Goal: Check status: Check status

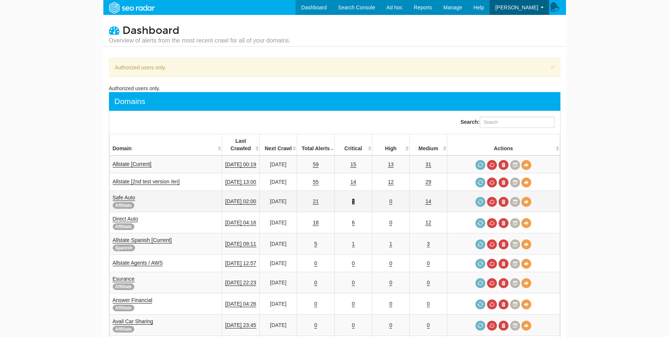
click at [355, 198] on link "7" at bounding box center [353, 201] width 3 height 6
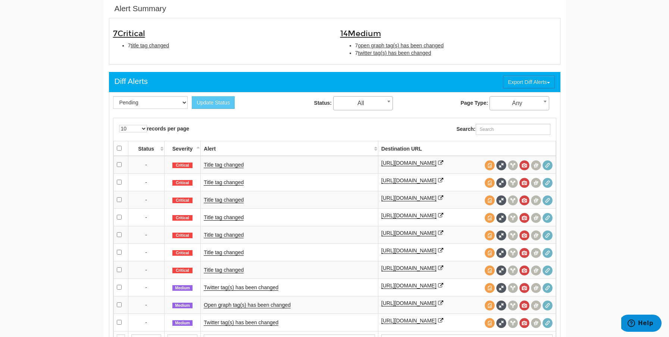
scroll to position [243, 0]
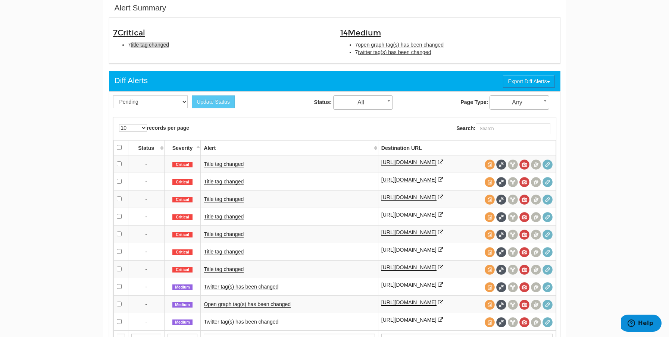
click at [150, 45] on span "title tag changed" at bounding box center [150, 45] width 38 height 6
type input "title tag changed"
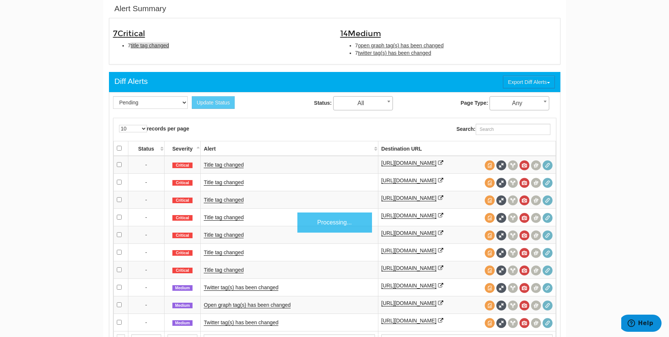
scroll to position [242, 0]
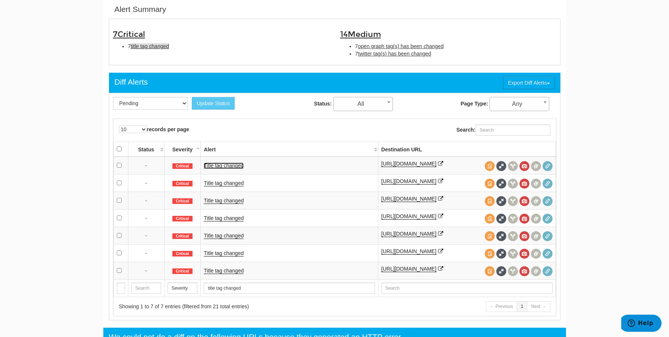
click at [222, 164] on link "Title tag changed" at bounding box center [224, 166] width 40 height 6
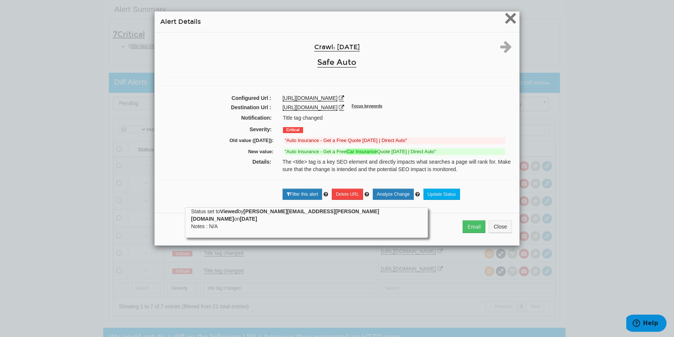
click at [507, 17] on span "×" at bounding box center [510, 18] width 13 height 25
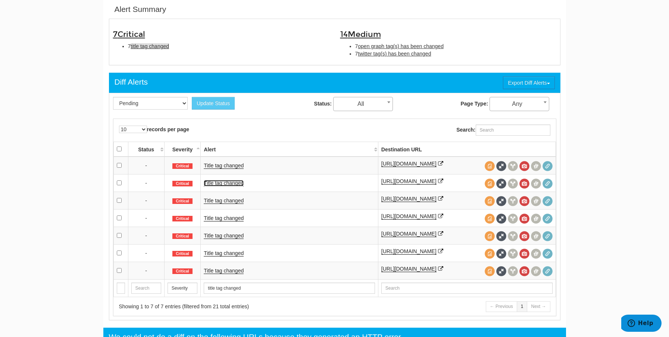
click at [220, 184] on link "Title tag changed" at bounding box center [224, 183] width 40 height 6
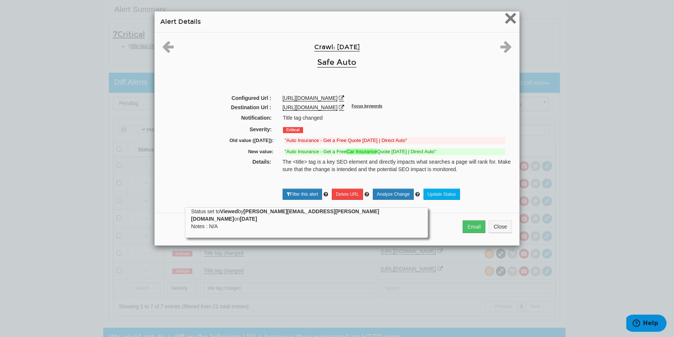
click at [508, 19] on span "×" at bounding box center [510, 18] width 13 height 25
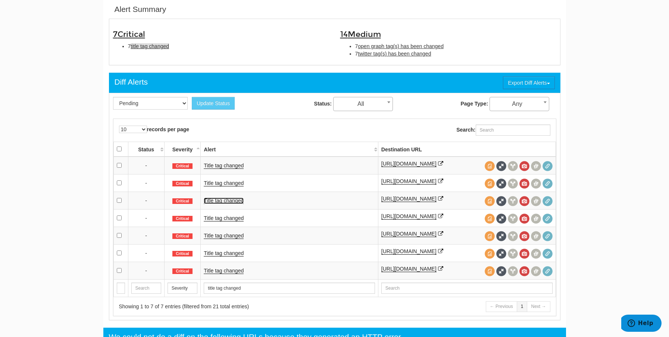
click at [225, 201] on link "Title tag changed" at bounding box center [224, 201] width 40 height 6
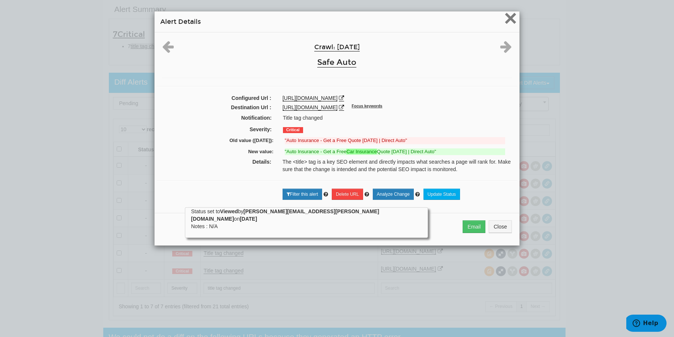
click at [511, 18] on span "×" at bounding box center [510, 18] width 13 height 25
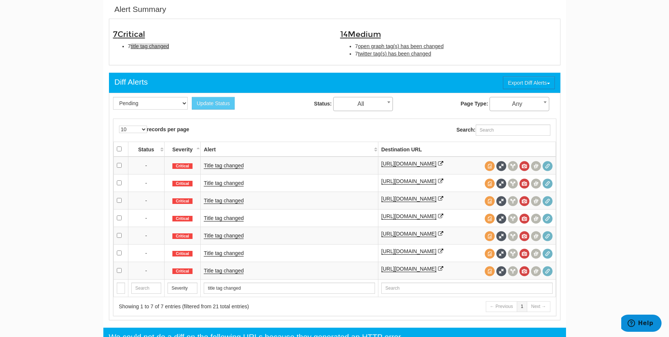
click at [224, 211] on td "Title tag changed" at bounding box center [289, 218] width 177 height 18
click at [228, 217] on link "Title tag changed" at bounding box center [224, 218] width 40 height 6
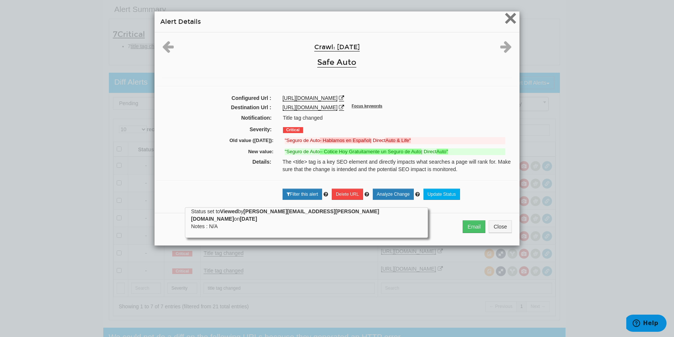
click at [511, 18] on span "×" at bounding box center [510, 18] width 13 height 25
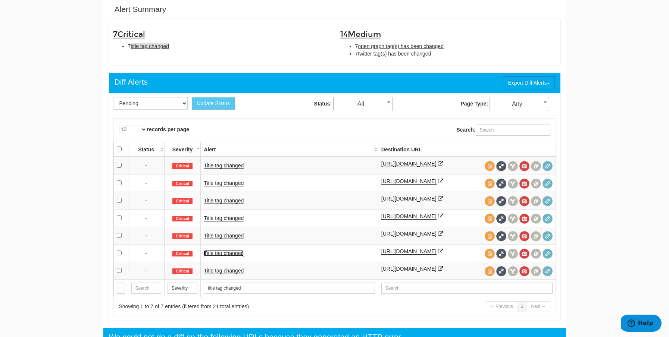
click at [220, 252] on link "Title tag changed" at bounding box center [224, 253] width 40 height 6
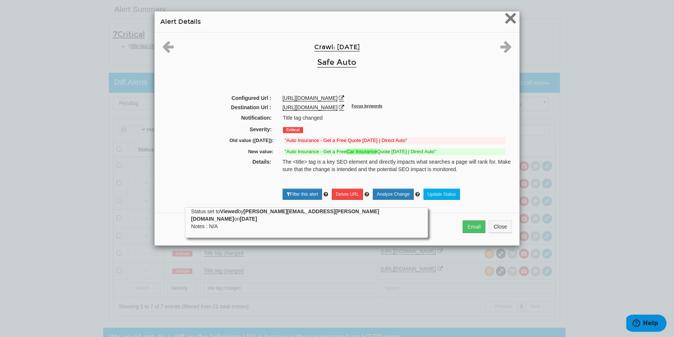
click at [511, 20] on span "×" at bounding box center [510, 18] width 13 height 25
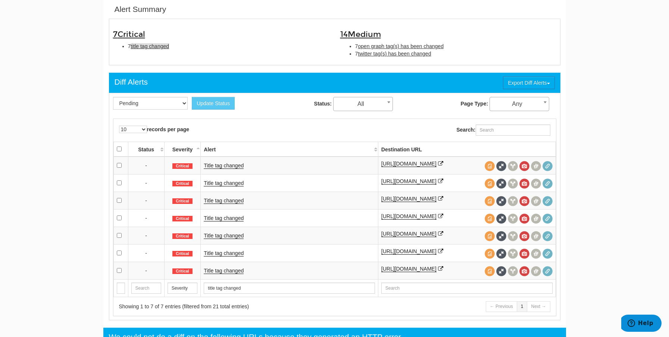
click at [236, 275] on td "Title tag changed" at bounding box center [289, 271] width 177 height 18
click at [234, 273] on link "Title tag changed" at bounding box center [224, 271] width 40 height 6
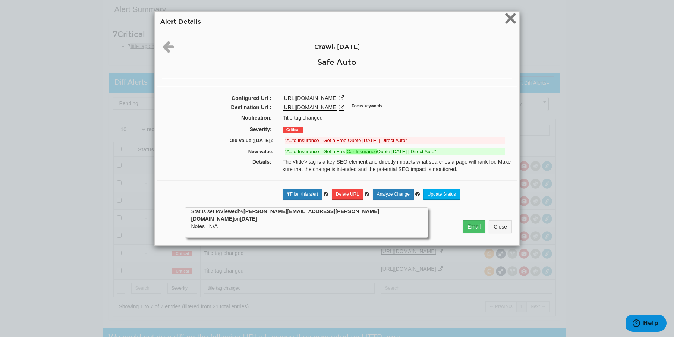
click at [510, 18] on span "×" at bounding box center [510, 18] width 13 height 25
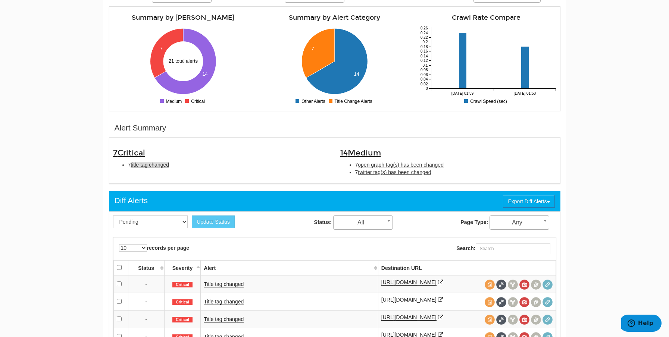
scroll to position [0, 0]
